Goal: Task Accomplishment & Management: Use online tool/utility

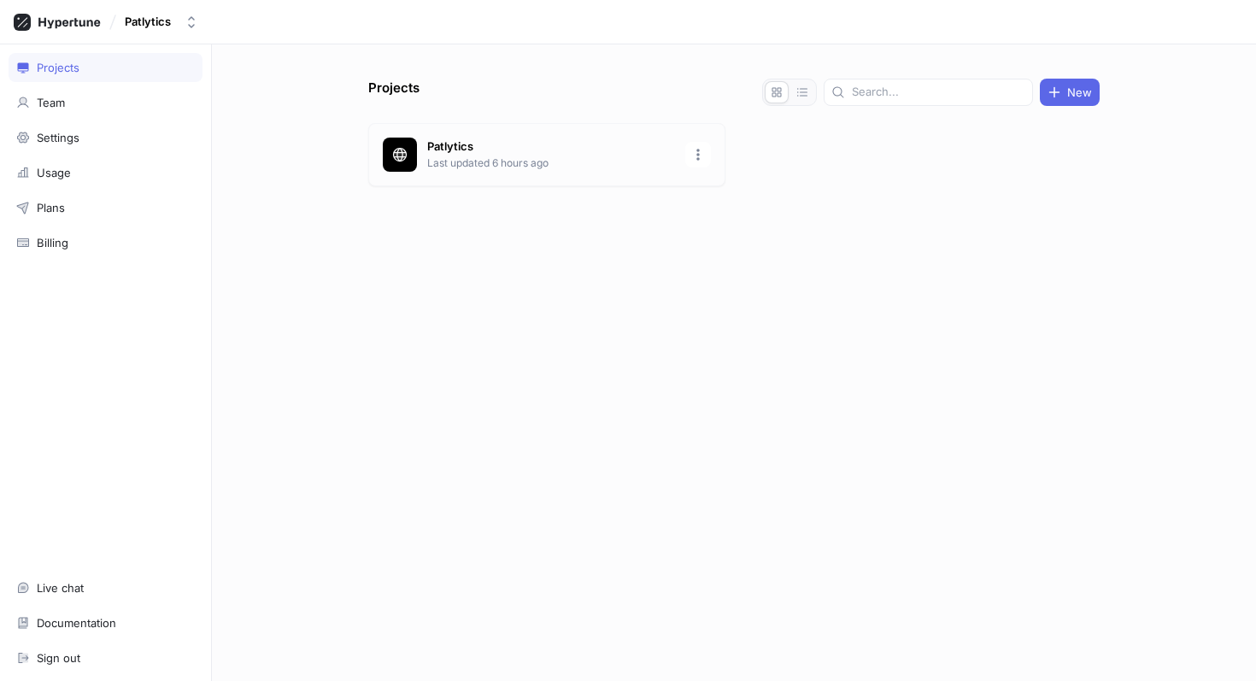
click at [481, 160] on p "Last updated 6 hours ago" at bounding box center [551, 162] width 248 height 15
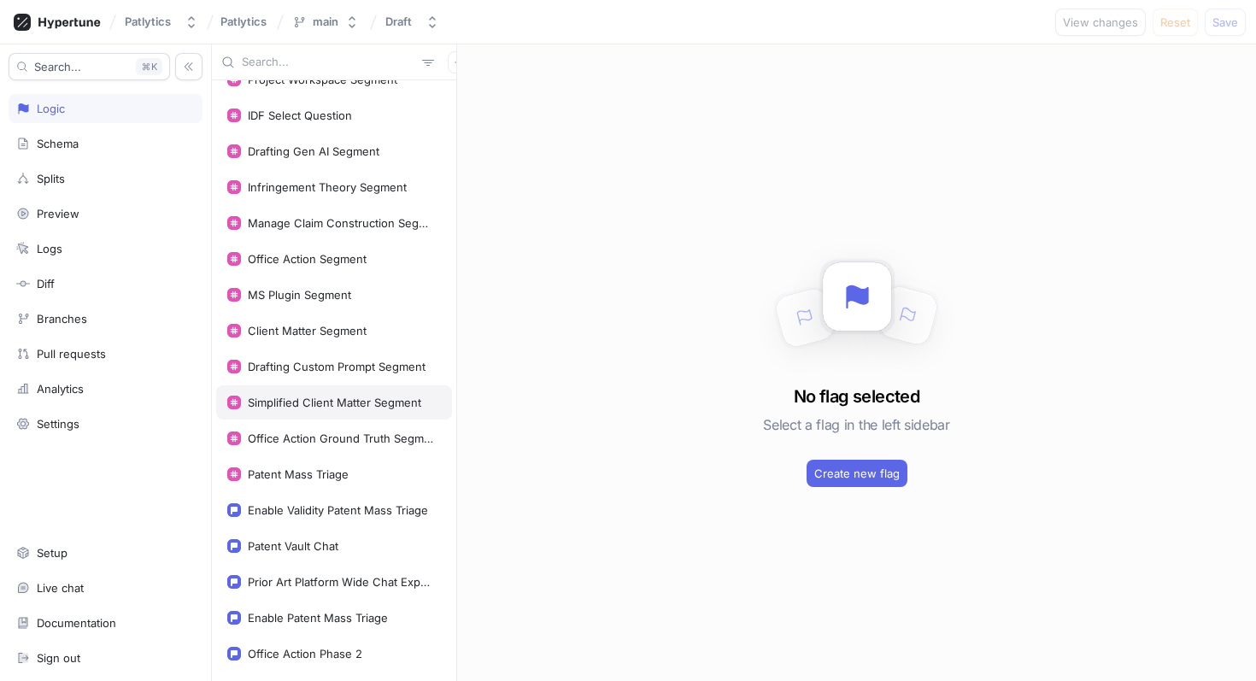
scroll to position [568, 0]
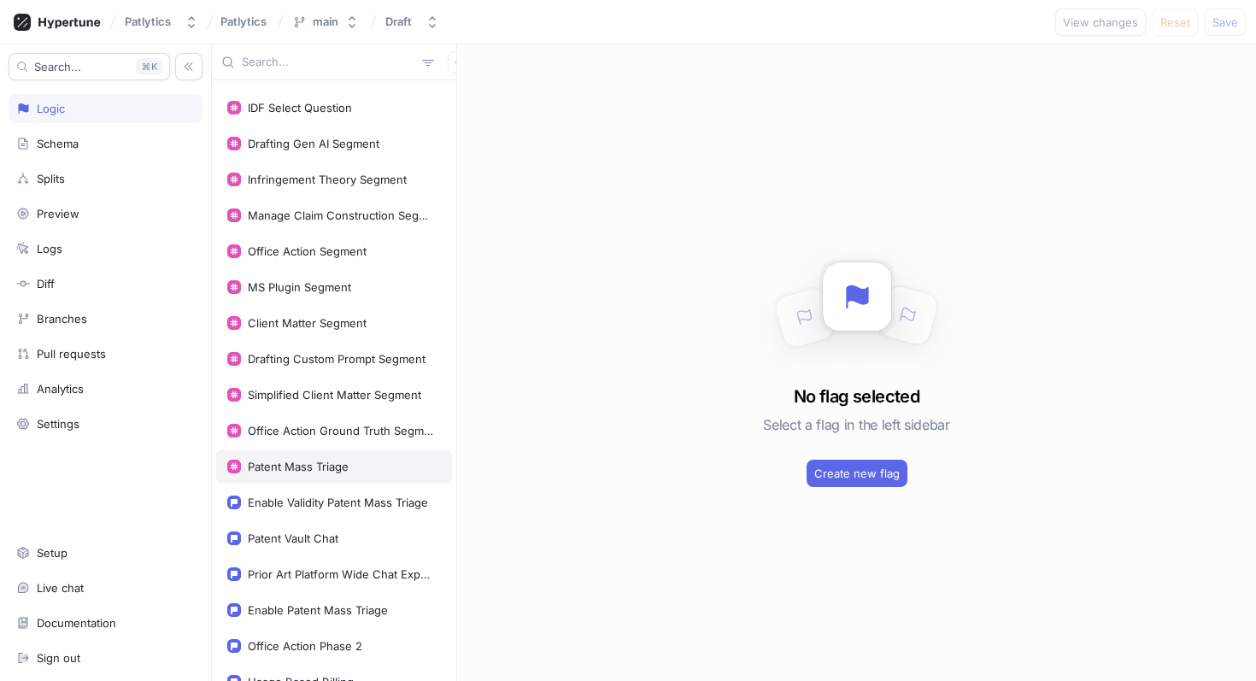
click at [297, 467] on div "Patent Mass Triage" at bounding box center [298, 467] width 101 height 14
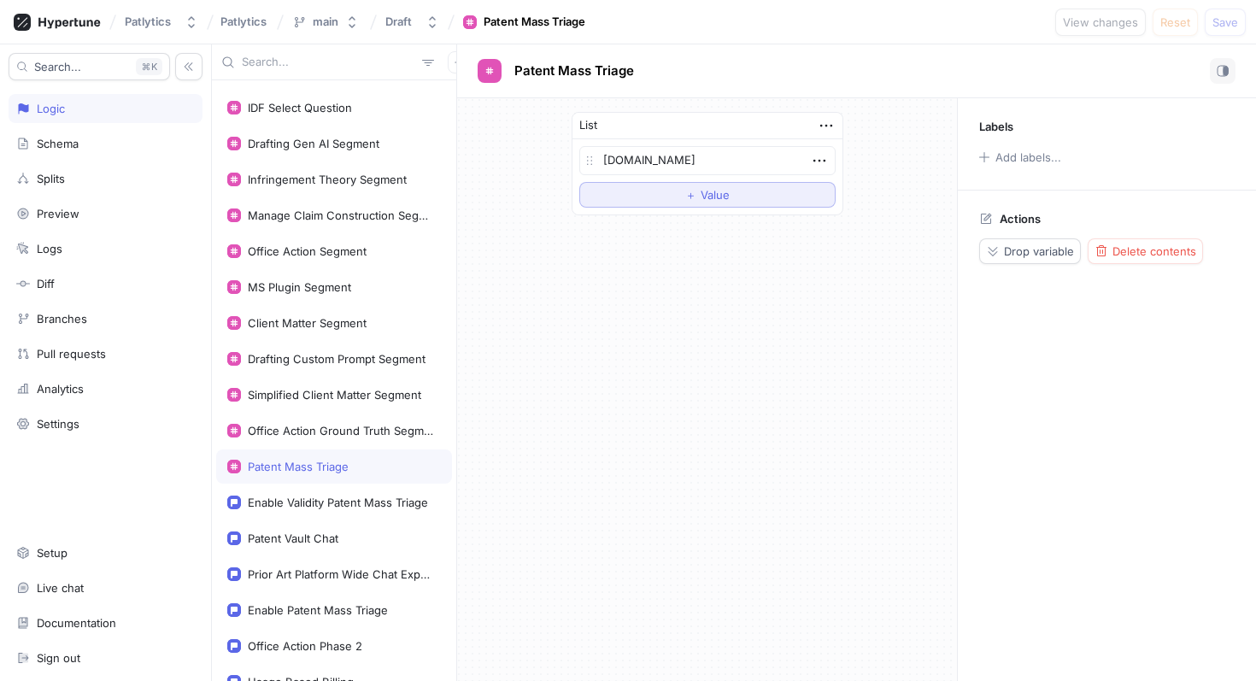
click at [689, 195] on span "＋" at bounding box center [690, 195] width 11 height 10
click at [713, 296] on div "List [DOMAIN_NAME] Empty string To pick up a draggable item, press the space ba…" at bounding box center [707, 389] width 500 height 583
click at [817, 192] on icon "button" at bounding box center [819, 193] width 19 height 19
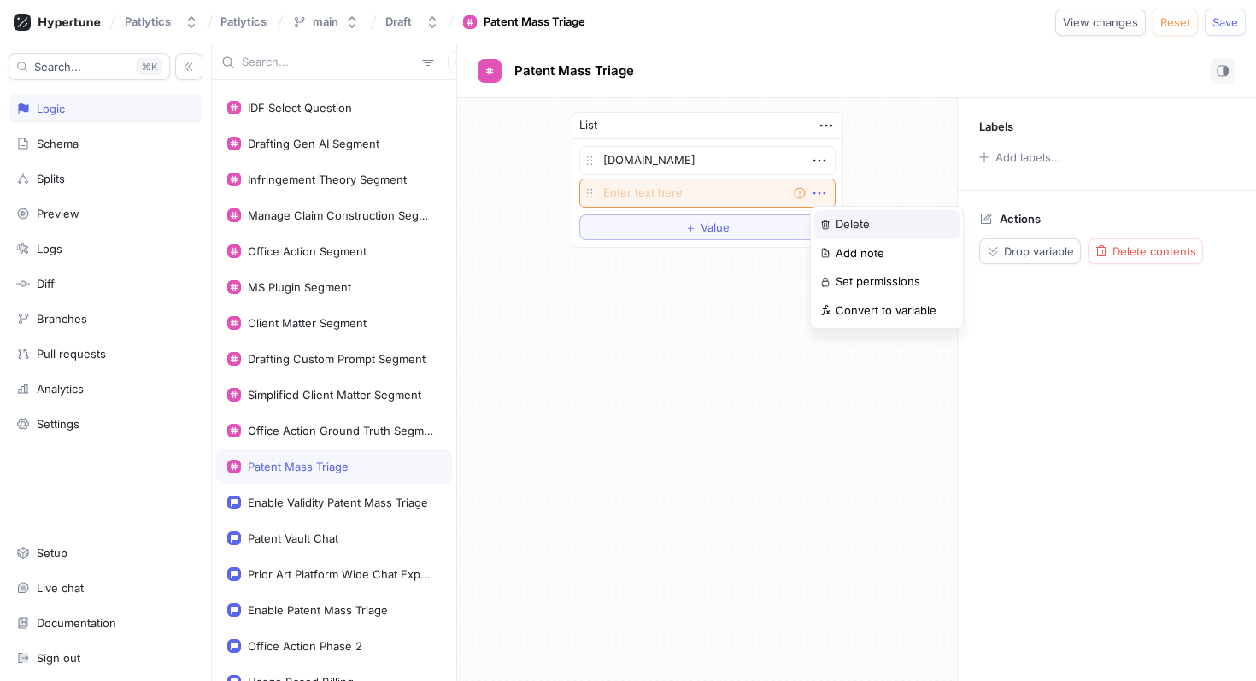
click at [841, 220] on p "Delete" at bounding box center [853, 224] width 34 height 17
type textarea "x"
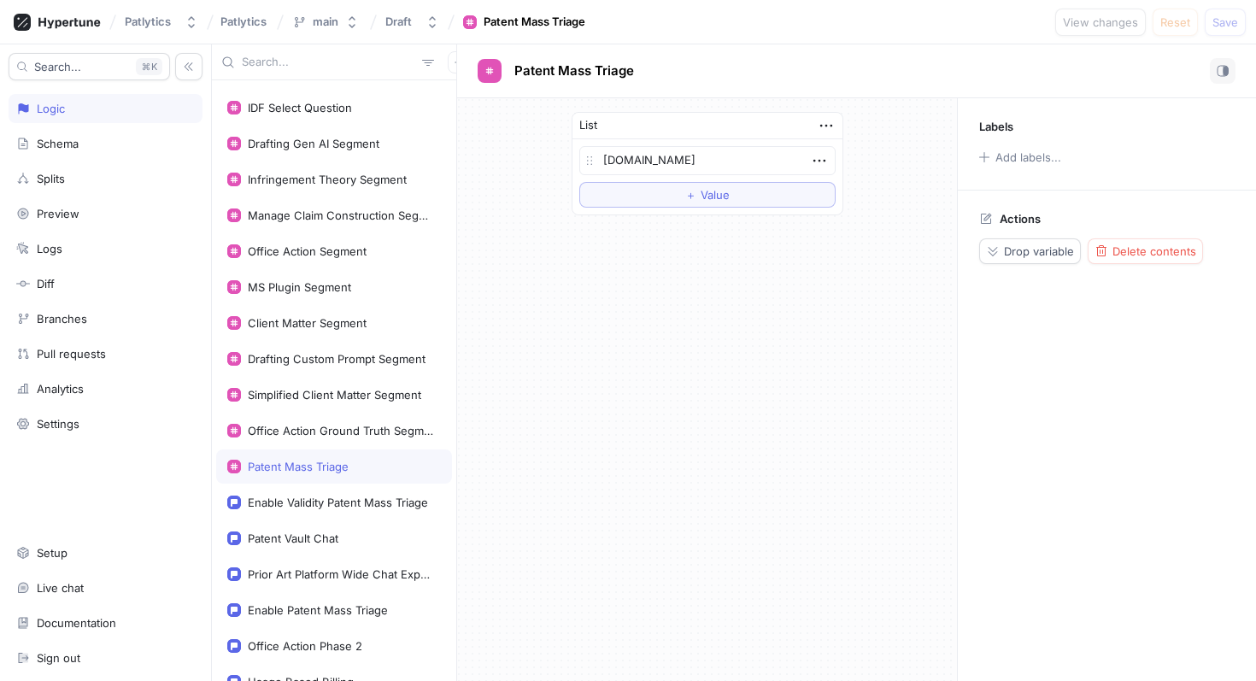
click at [319, 64] on input "text" at bounding box center [328, 62] width 173 height 17
type input "de"
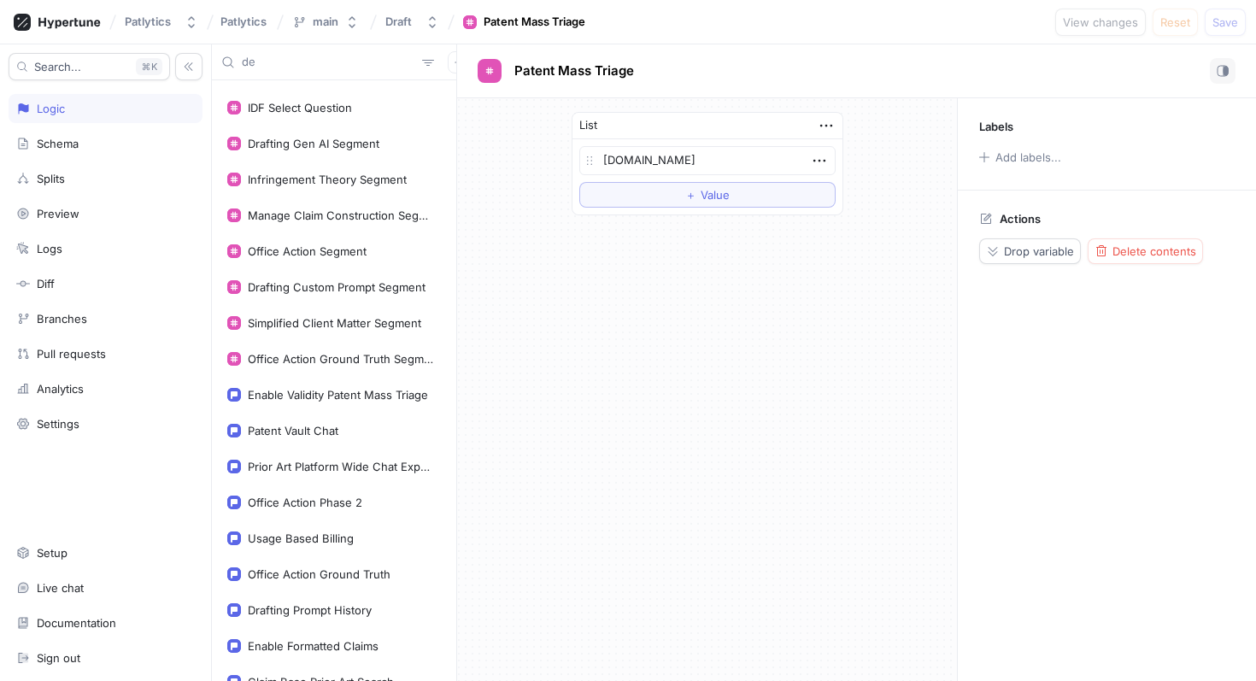
type textarea "x"
type input "d"
type input "eq"
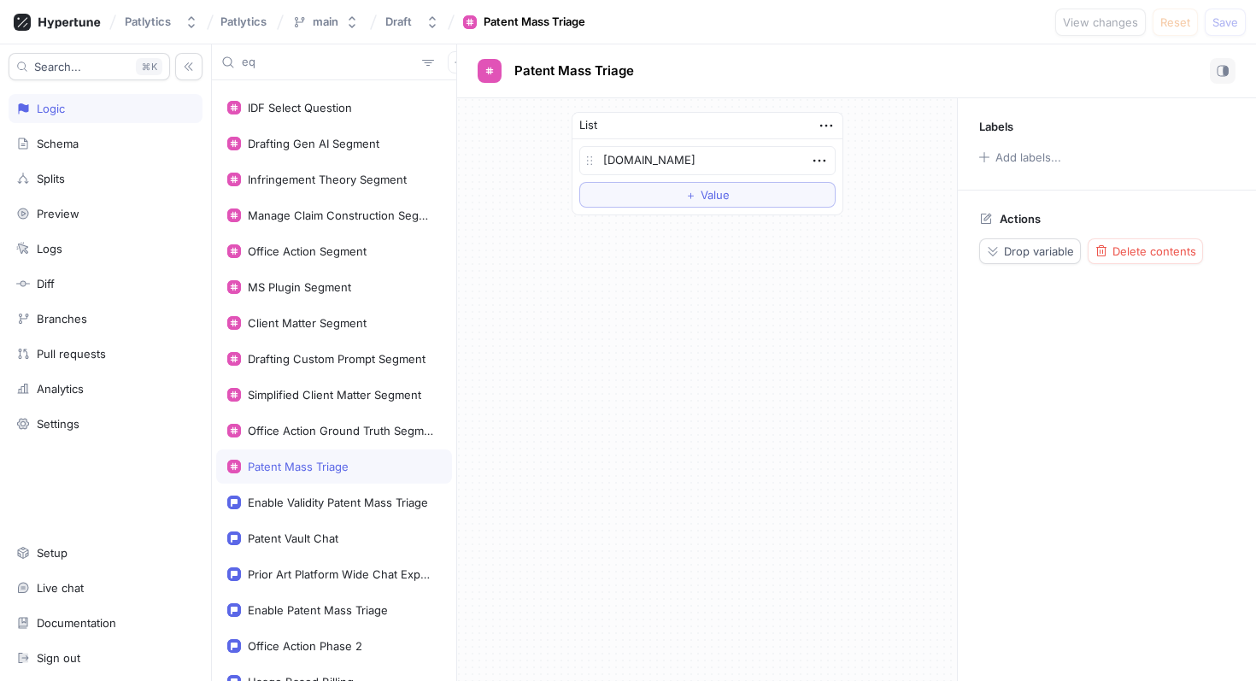
type textarea "x"
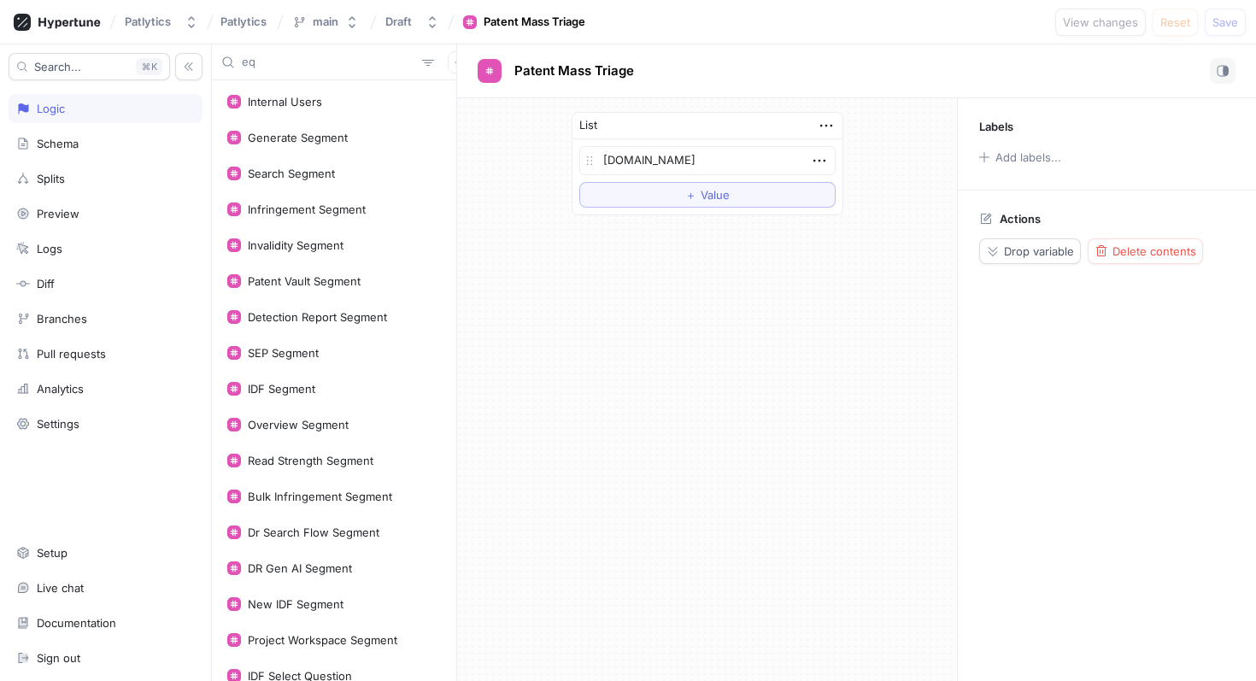
type input "equ"
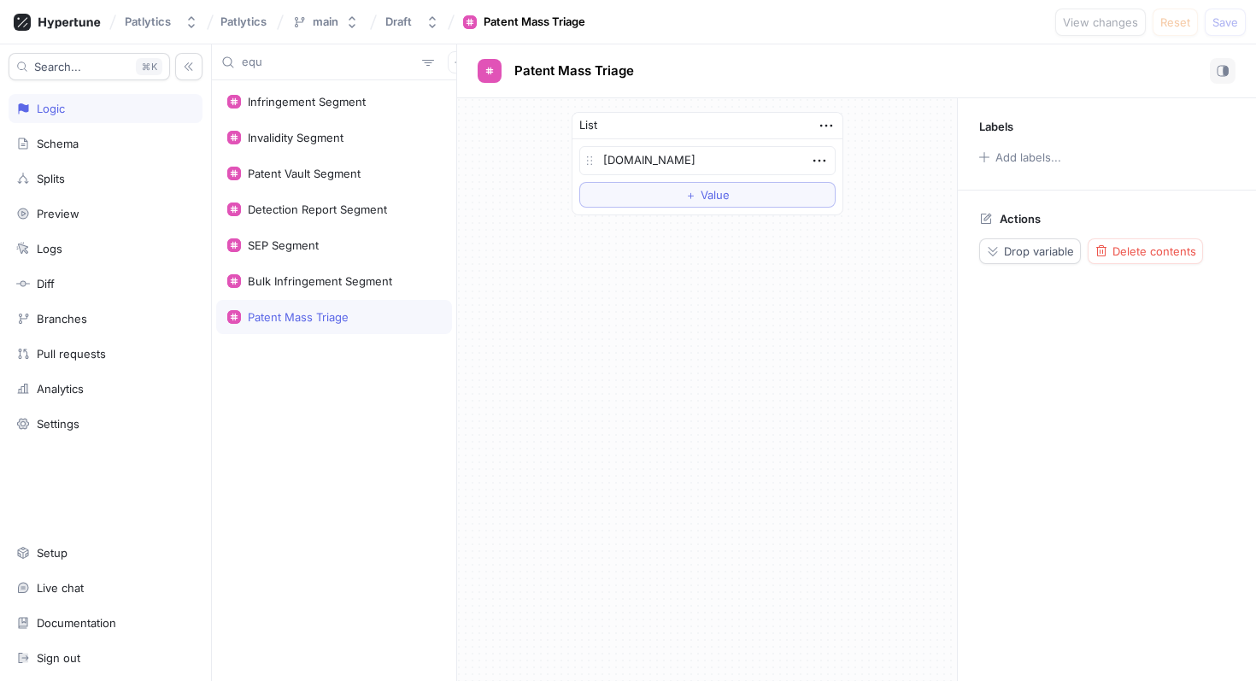
type textarea "x"
type input "equip"
type textarea "x"
type input "equipip"
type textarea "x"
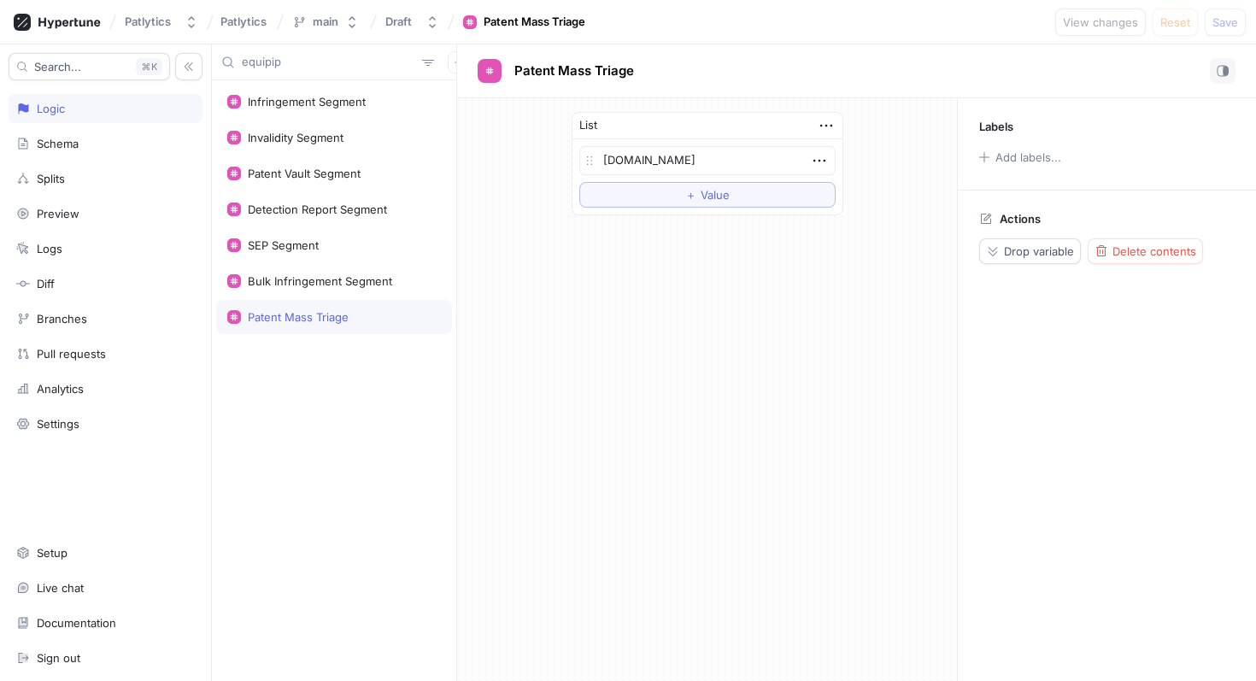
type input "equipip"
